Goal: Find contact information: Find contact information

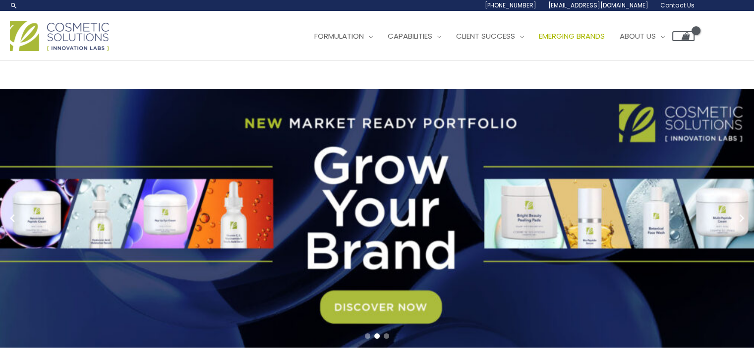
click at [575, 40] on span "Emerging Brands" at bounding box center [572, 36] width 66 height 10
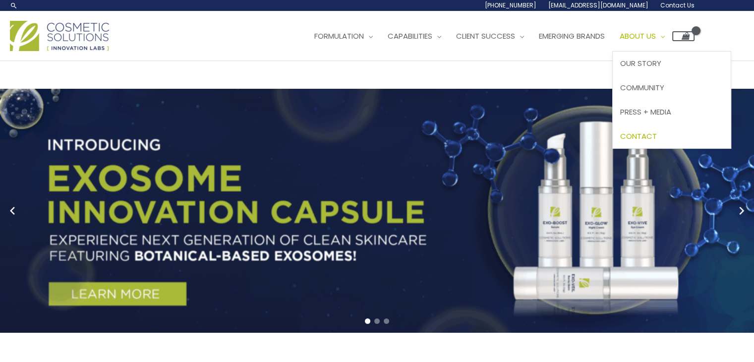
click at [655, 135] on span "Contact" at bounding box center [638, 136] width 37 height 10
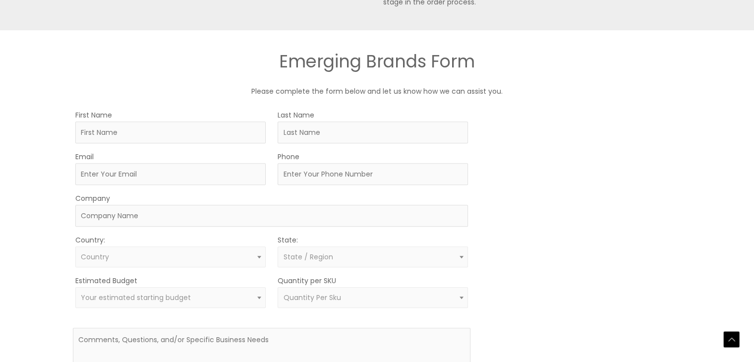
scroll to position [689, 0]
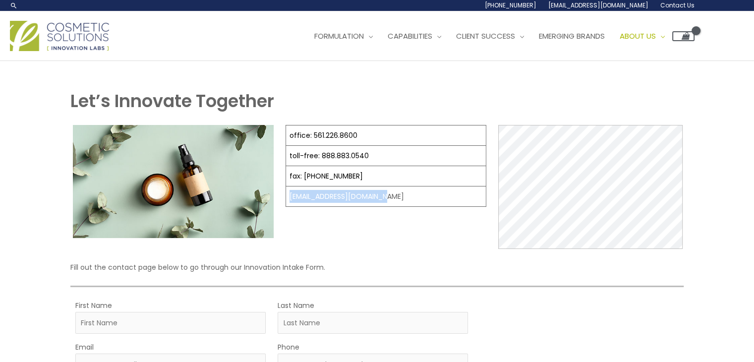
drag, startPoint x: 289, startPoint y: 197, endPoint x: 381, endPoint y: 201, distance: 92.8
click at [381, 201] on td "[EMAIL_ADDRESS][DOMAIN_NAME]" at bounding box center [386, 196] width 200 height 20
copy td "[EMAIL_ADDRESS][DOMAIN_NAME]"
click at [344, 171] on link "fax: 561.226.8700" at bounding box center [326, 176] width 73 height 10
click at [413, 90] on h1 "Let’s Innovate Together" at bounding box center [376, 101] width 613 height 24
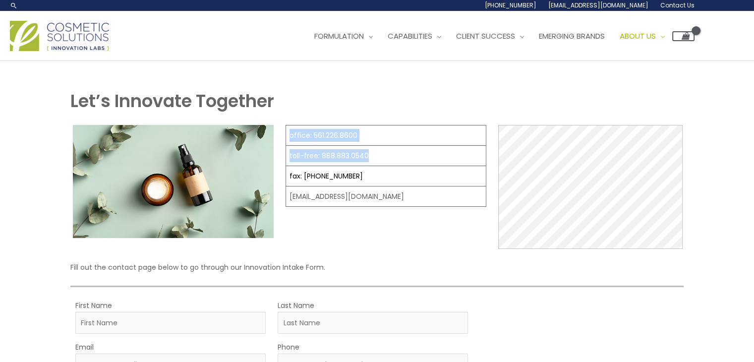
drag, startPoint x: 288, startPoint y: 129, endPoint x: 367, endPoint y: 163, distance: 86.0
click at [367, 163] on tbody "office: 561.226.8600 toll-free: 888.883.0540 fax: 561.226.8700 info@naturalskin…" at bounding box center [386, 165] width 200 height 81
copy tbody "office: 561.226.8600 toll-free: 888.883.0540"
click at [656, 35] on span "About Us" at bounding box center [638, 36] width 36 height 10
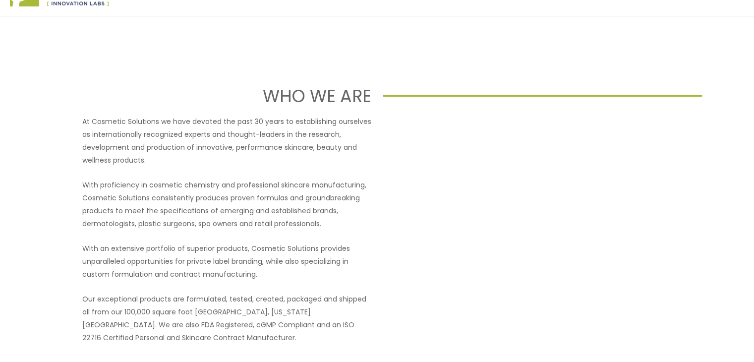
scroll to position [50, 0]
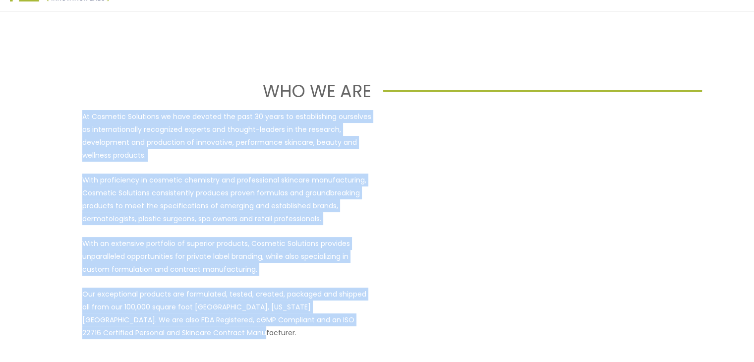
drag, startPoint x: 81, startPoint y: 115, endPoint x: 200, endPoint y: 335, distance: 250.3
click at [200, 335] on div "At Cosmetic Solutions we have devoted the past 30 years to establishing ourselv…" at bounding box center [226, 224] width 289 height 229
copy div "At Cosmetic Solutions we have devoted the past 30 years to establishing ourselv…"
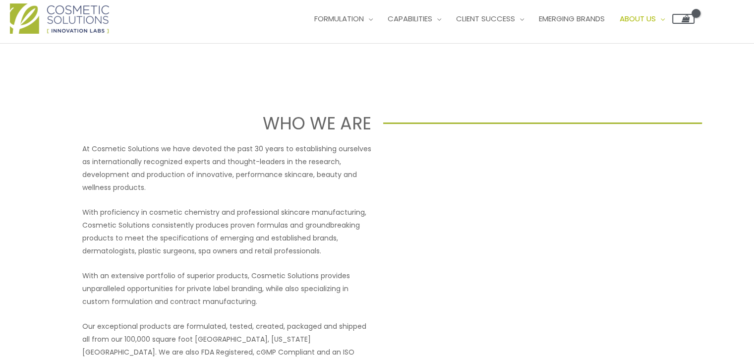
scroll to position [0, 0]
